Goal: Information Seeking & Learning: Learn about a topic

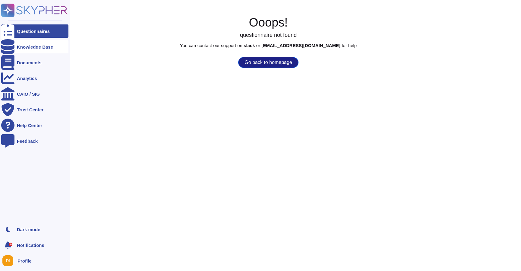
click at [31, 45] on div "Knowledge Base" at bounding box center [35, 47] width 36 height 5
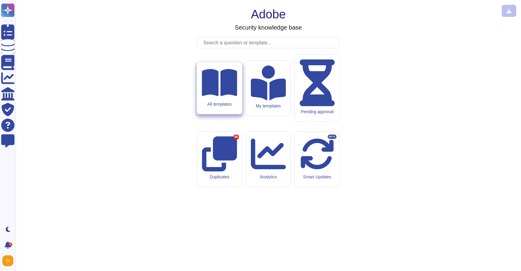
click at [219, 107] on div "All templates" at bounding box center [219, 104] width 35 height 5
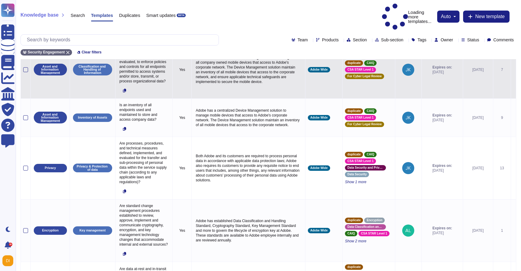
scroll to position [183, 0]
